Goal: Check status: Check status

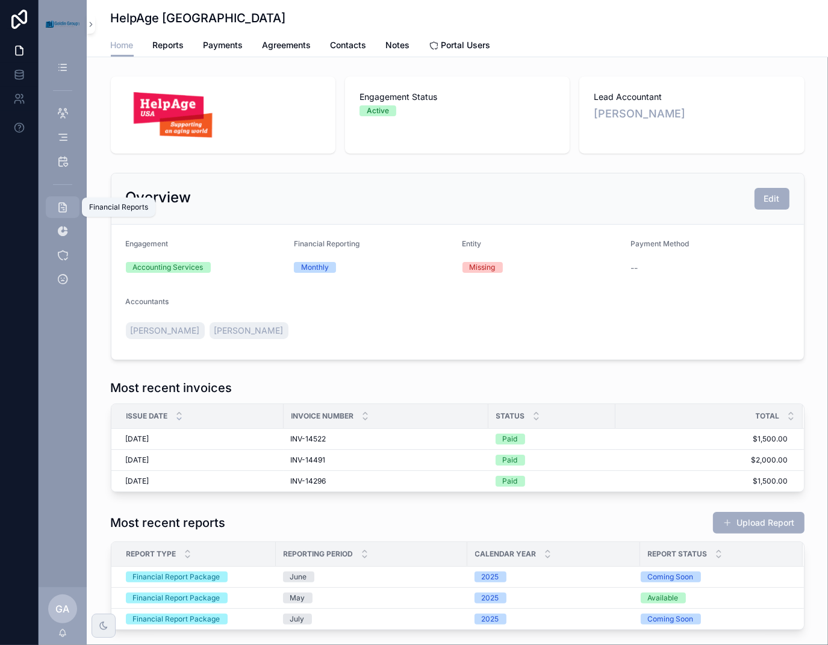
click at [67, 211] on icon "scrollable content" at bounding box center [63, 207] width 12 height 12
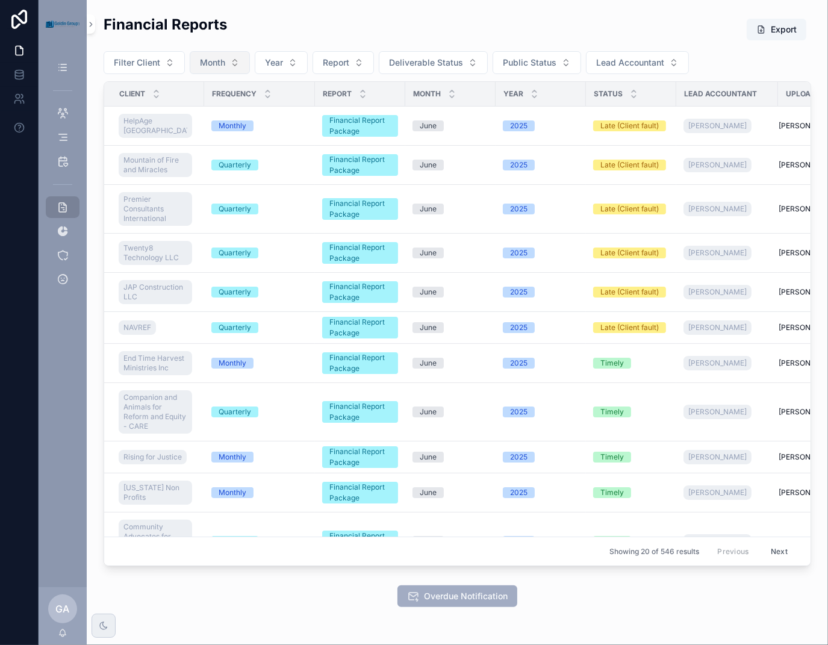
click at [231, 67] on button "Month" at bounding box center [220, 62] width 60 height 23
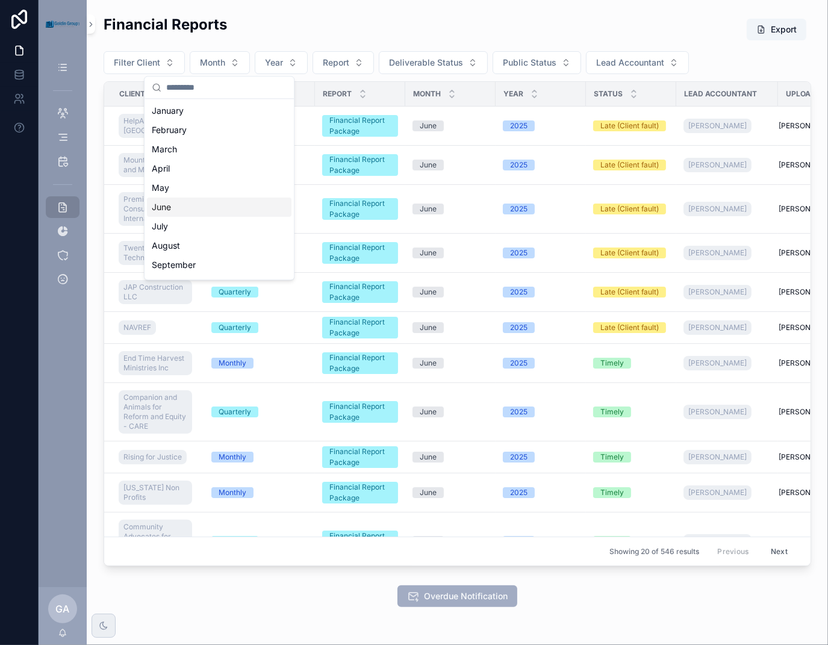
click at [207, 199] on div "June" at bounding box center [219, 206] width 144 height 19
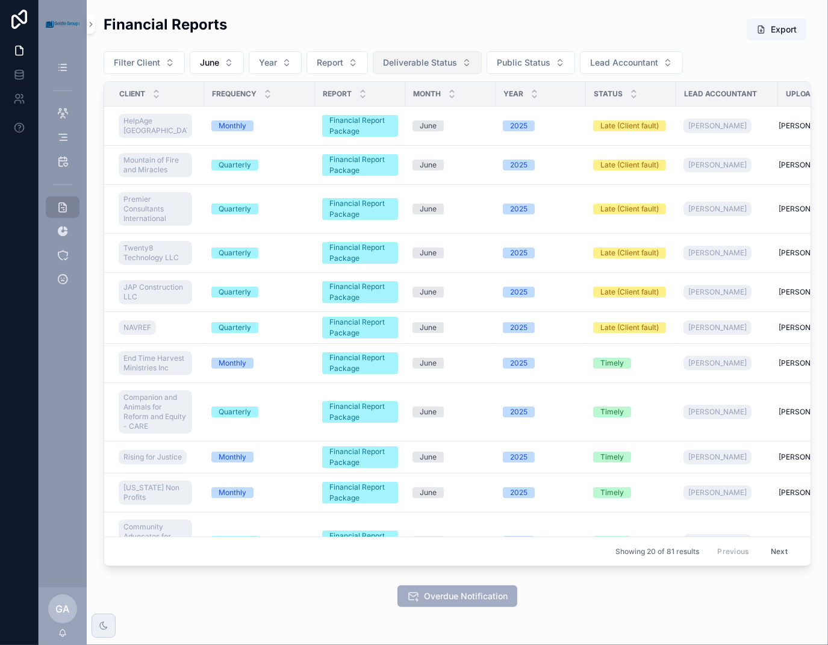
click at [456, 65] on button "Deliverable Status" at bounding box center [427, 62] width 109 height 23
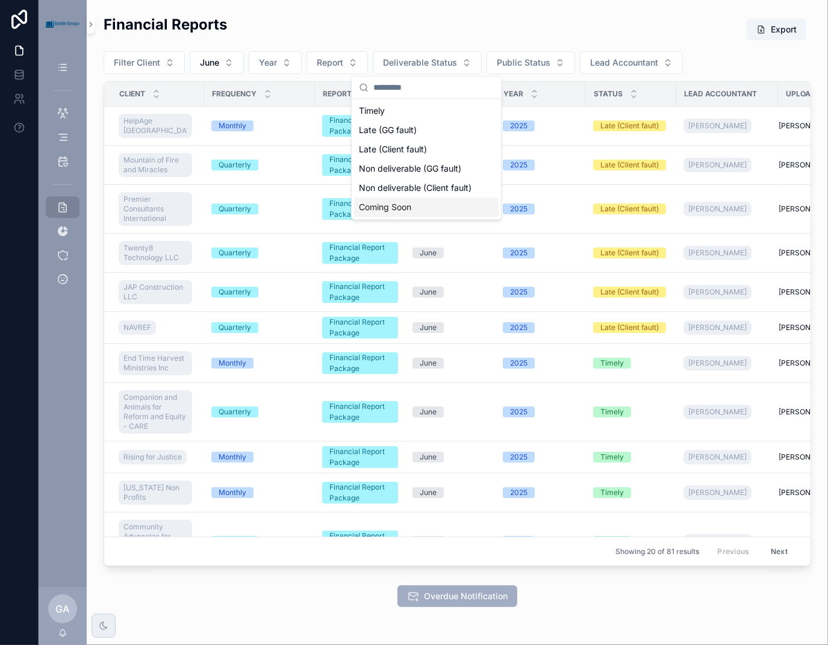
click at [438, 214] on div "Coming Soon" at bounding box center [426, 206] width 144 height 19
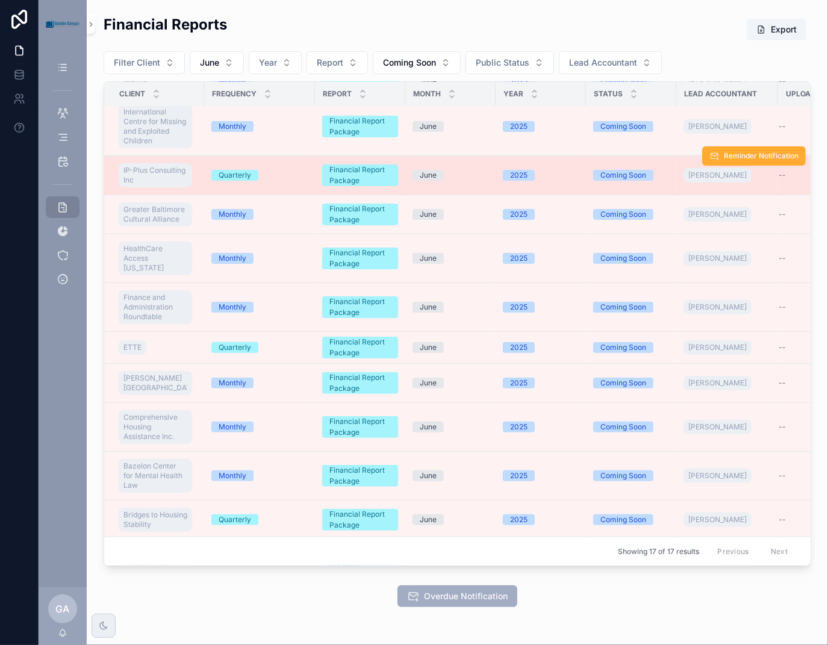
scroll to position [241, 0]
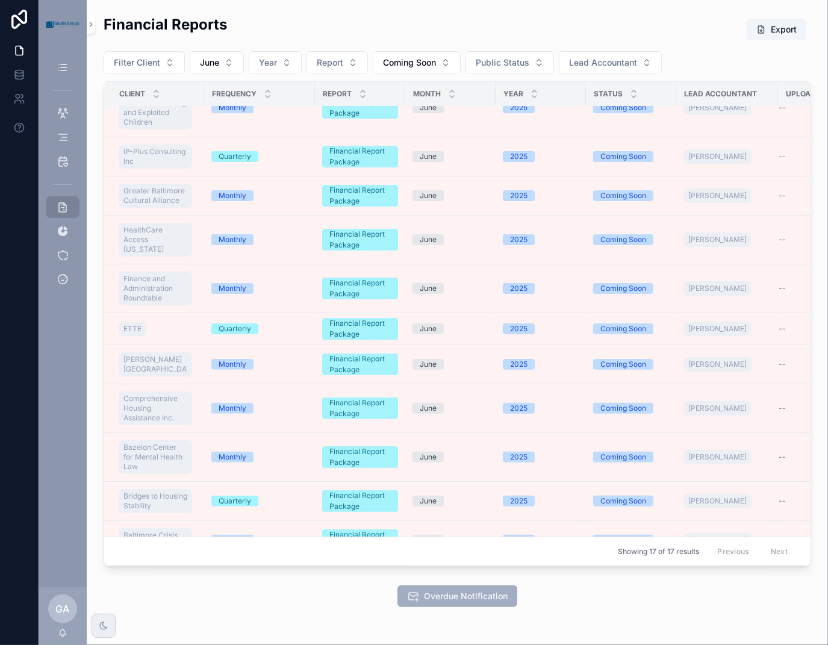
click at [683, 611] on div "Financial Reports Export Filter Client June Year Report Coming Soon Public Stat…" at bounding box center [457, 344] width 741 height 689
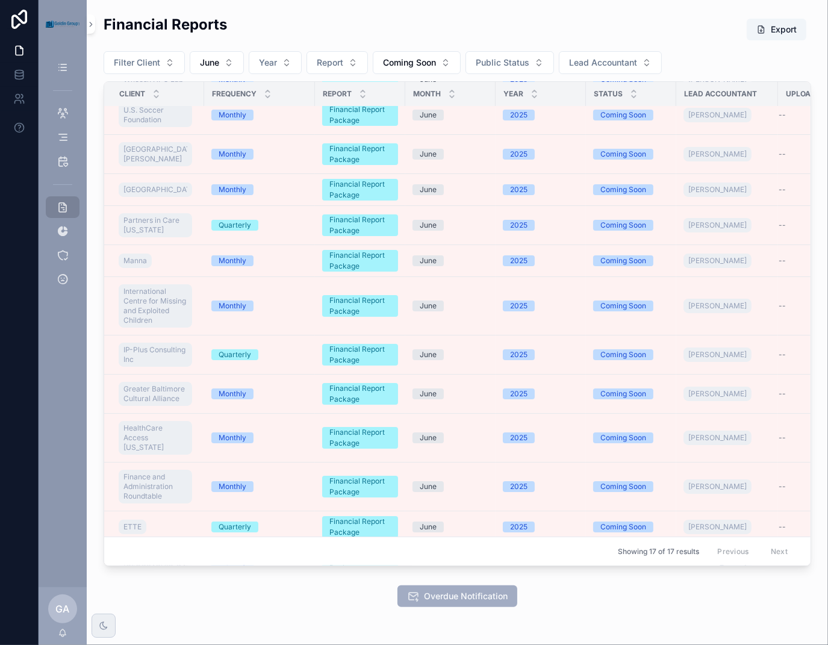
scroll to position [34, 0]
